Goal: Task Accomplishment & Management: Manage account settings

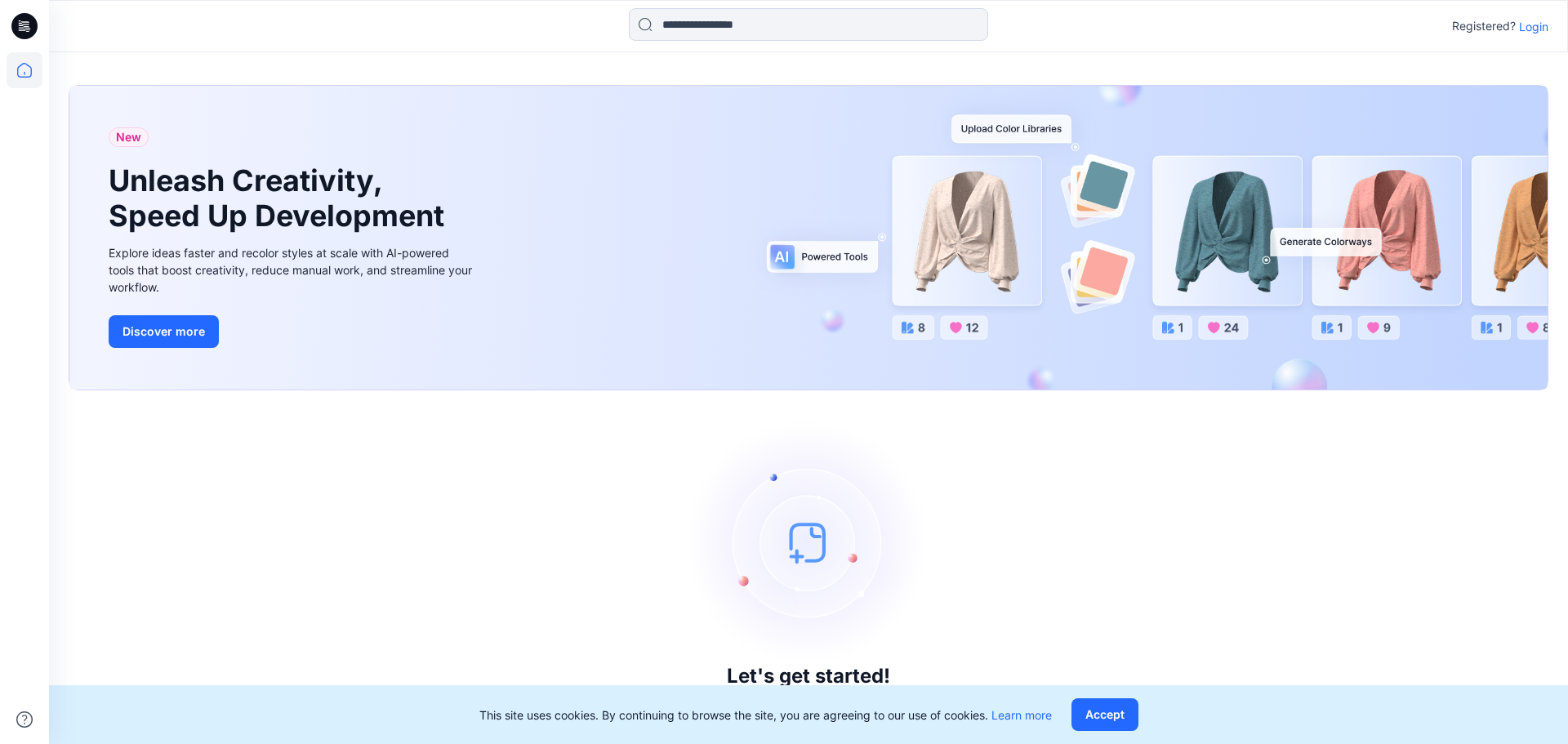
click at [1544, 31] on p "Login" at bounding box center [1534, 27] width 30 height 17
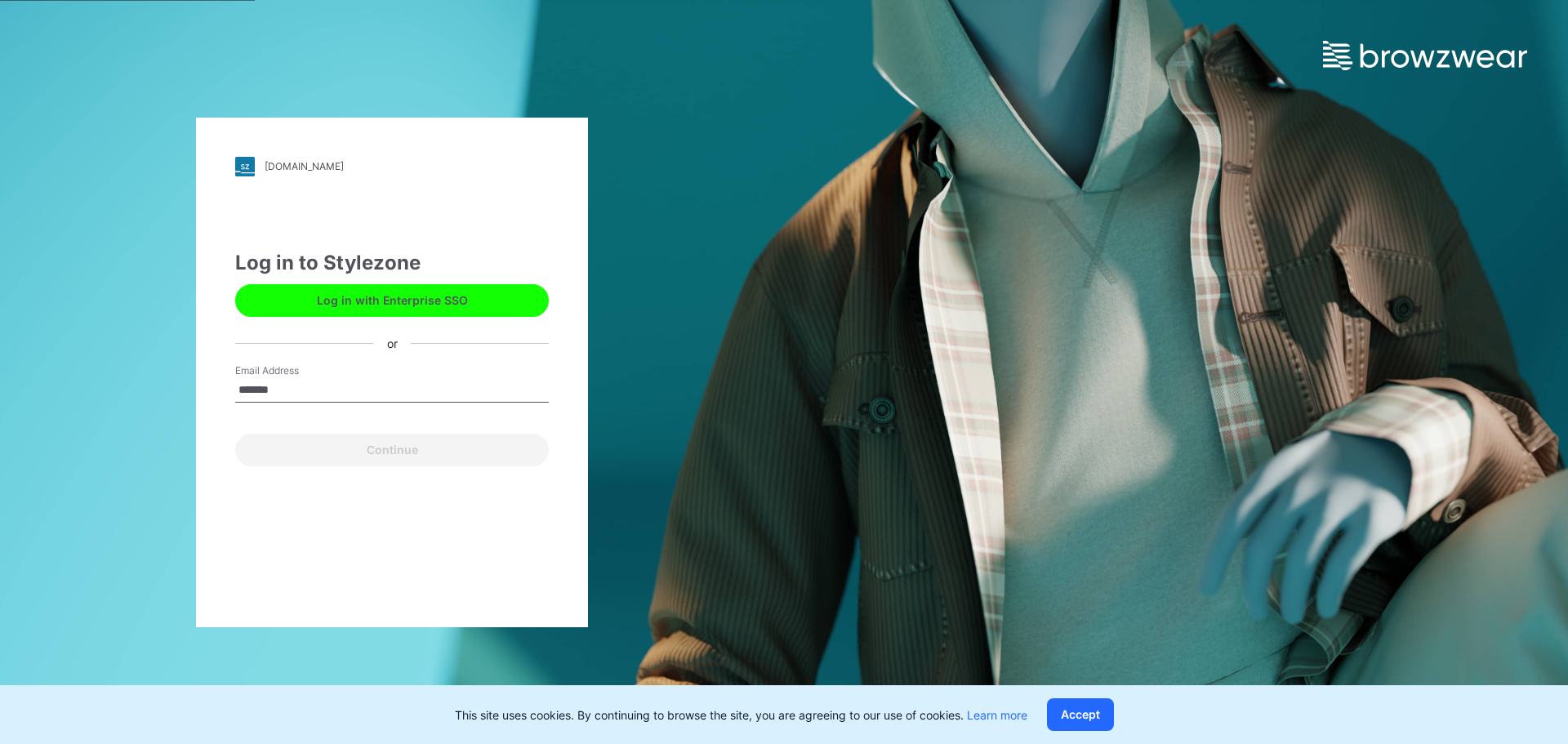
type input "**********"
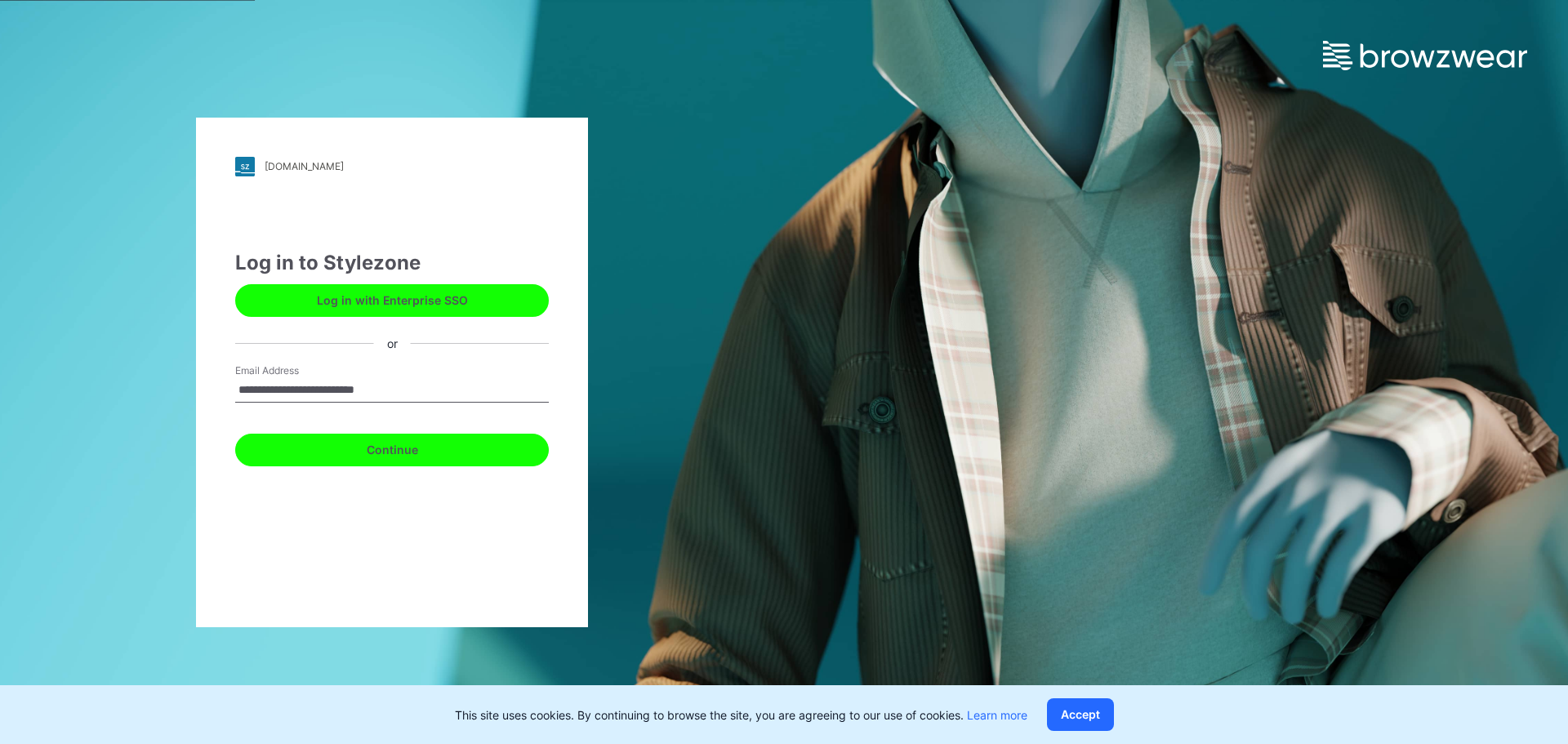
click at [430, 456] on button "Continue" at bounding box center [392, 450] width 313 height 32
